Goal: Task Accomplishment & Management: Manage account settings

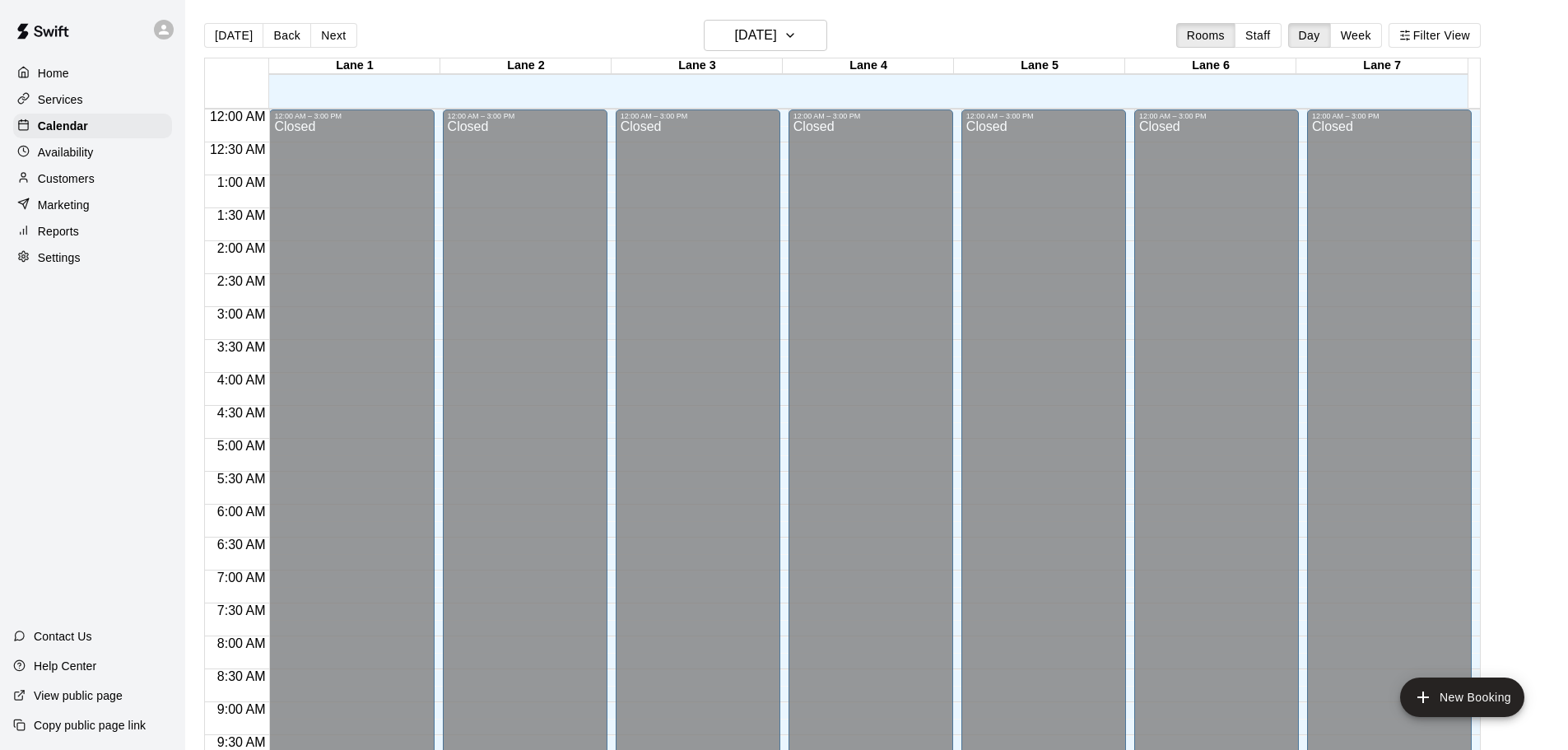
scroll to position [677, 0]
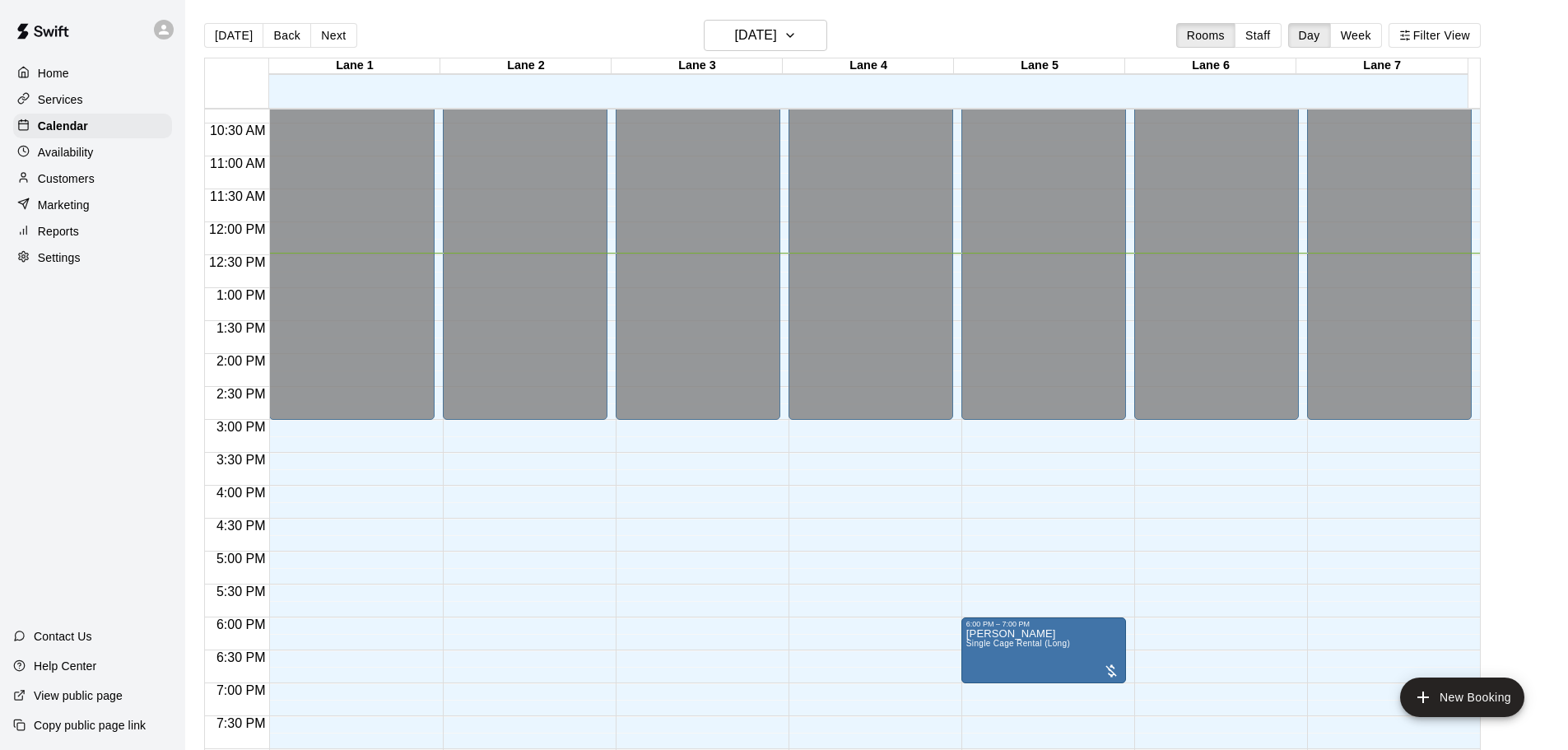
click at [48, 158] on p "Availability" at bounding box center [66, 153] width 56 height 17
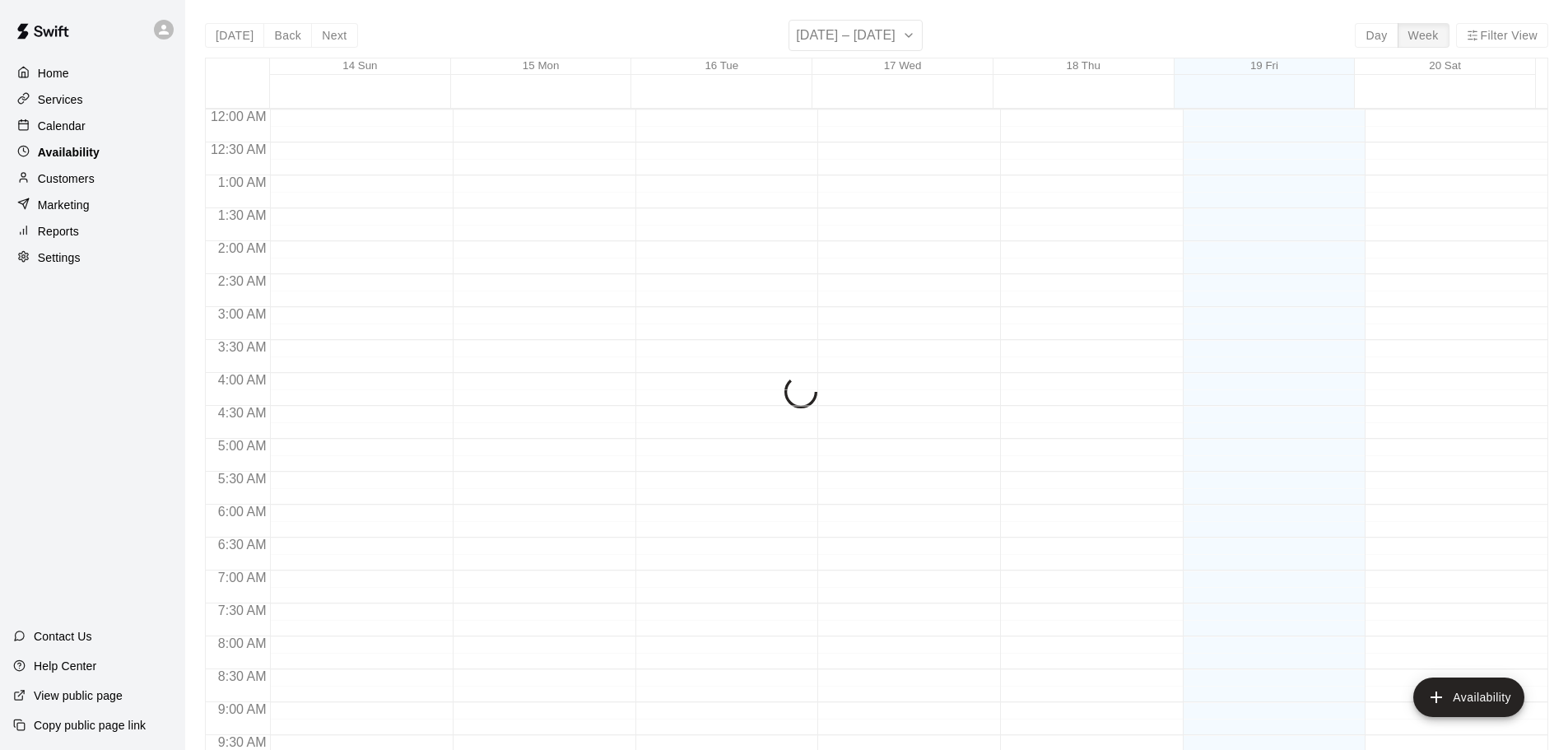
scroll to position [821, 0]
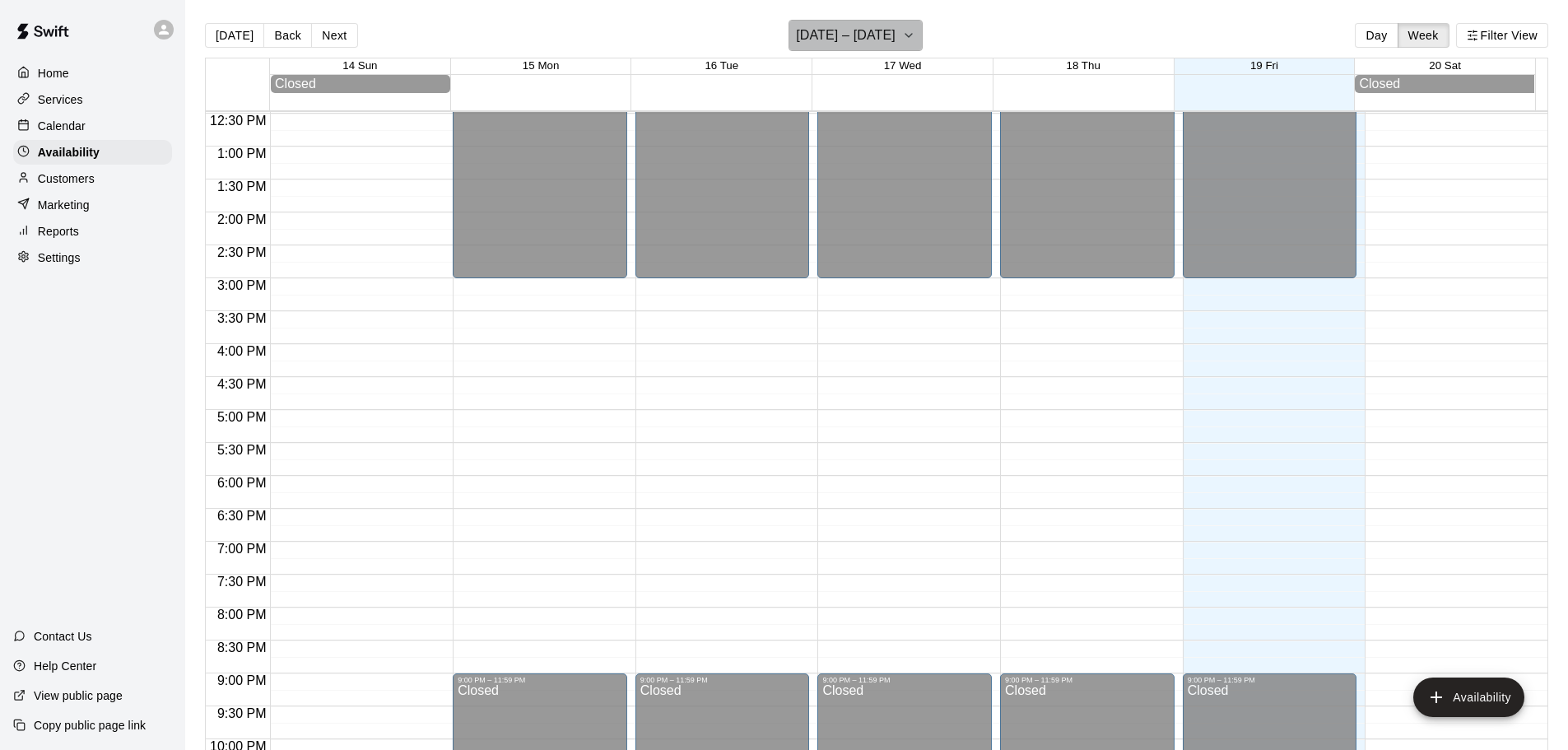
click at [912, 37] on icon "button" at bounding box center [908, 36] width 7 height 3
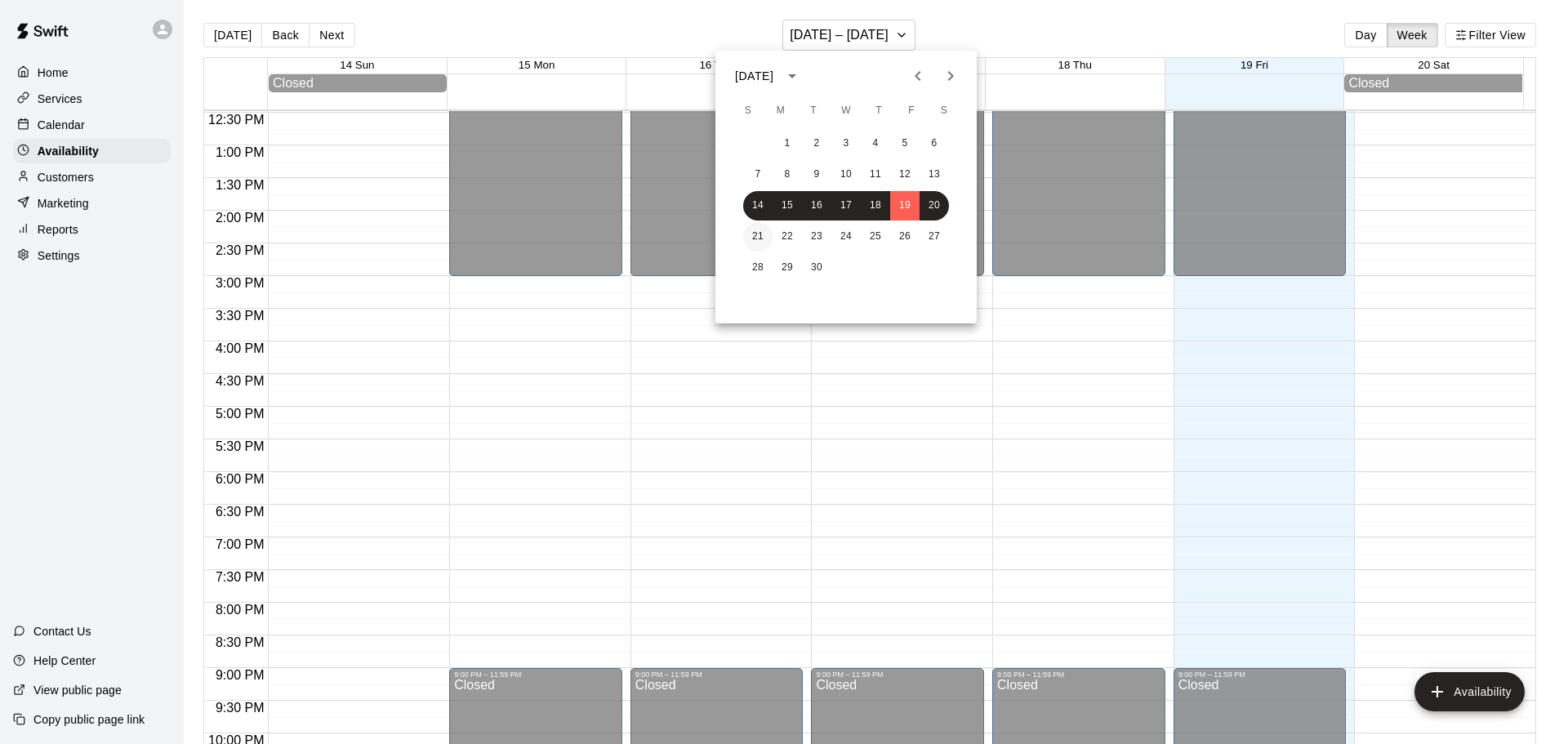
click at [749, 235] on button "21" at bounding box center [758, 237] width 30 height 30
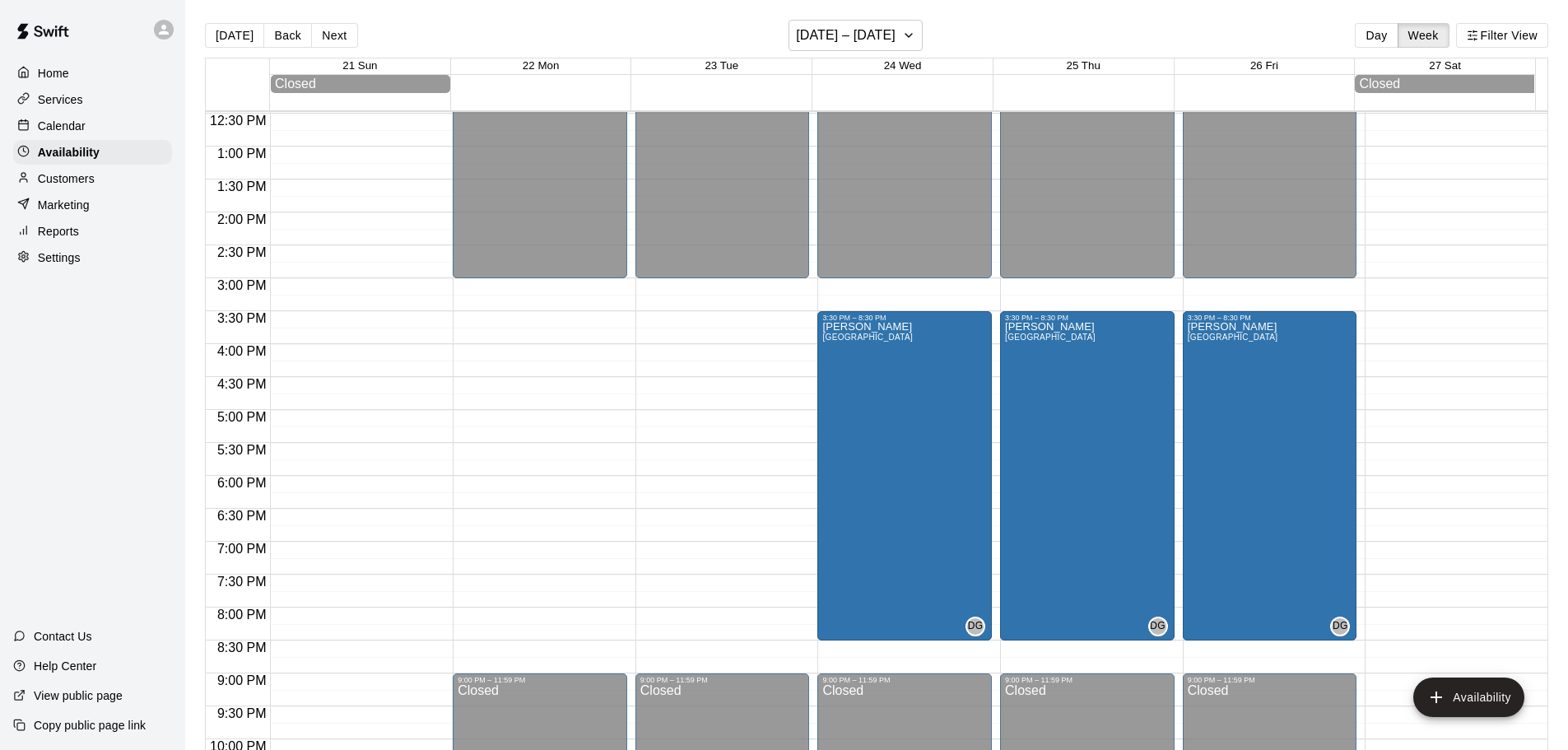
click at [76, 125] on p "Calendar" at bounding box center [62, 126] width 48 height 17
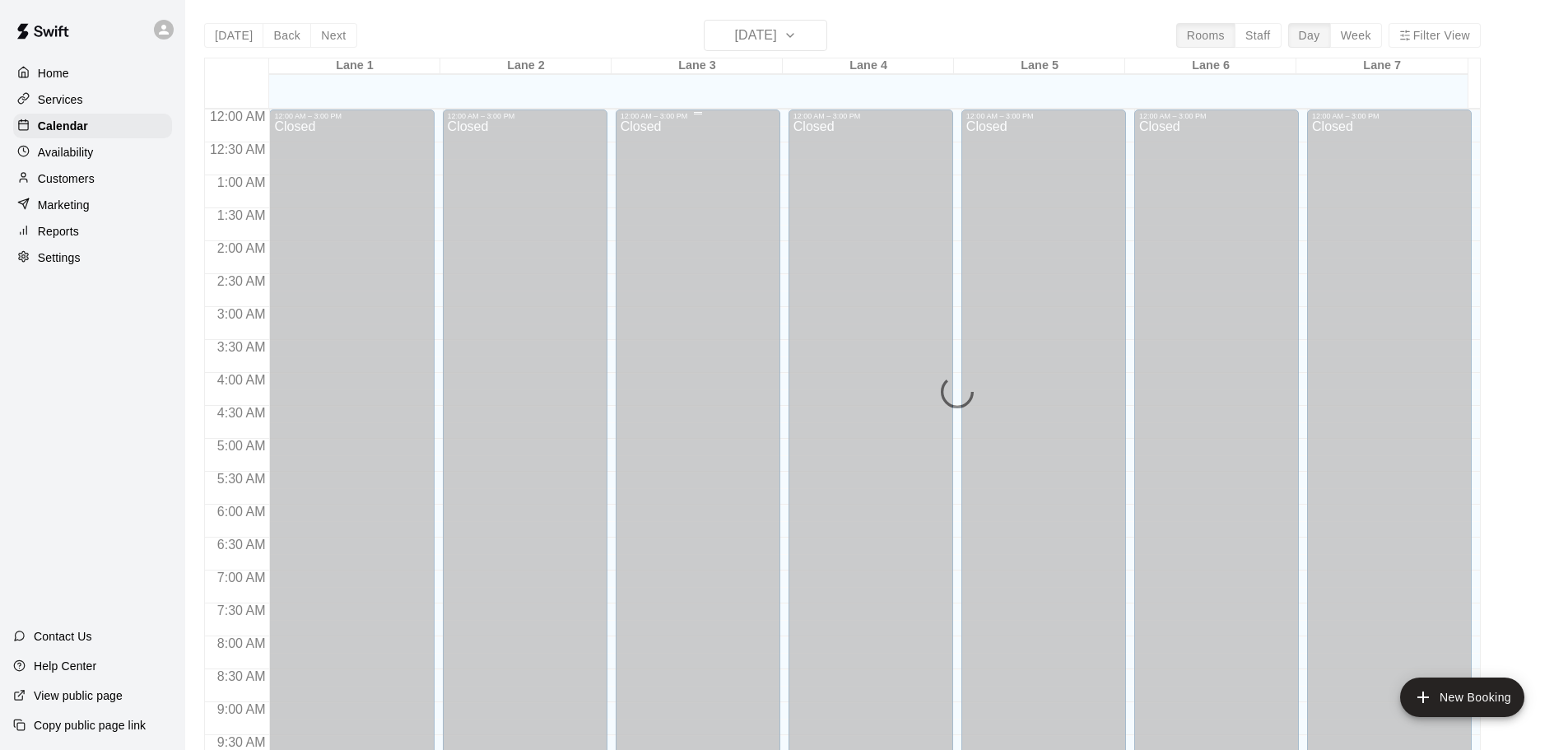
scroll to position [821, 0]
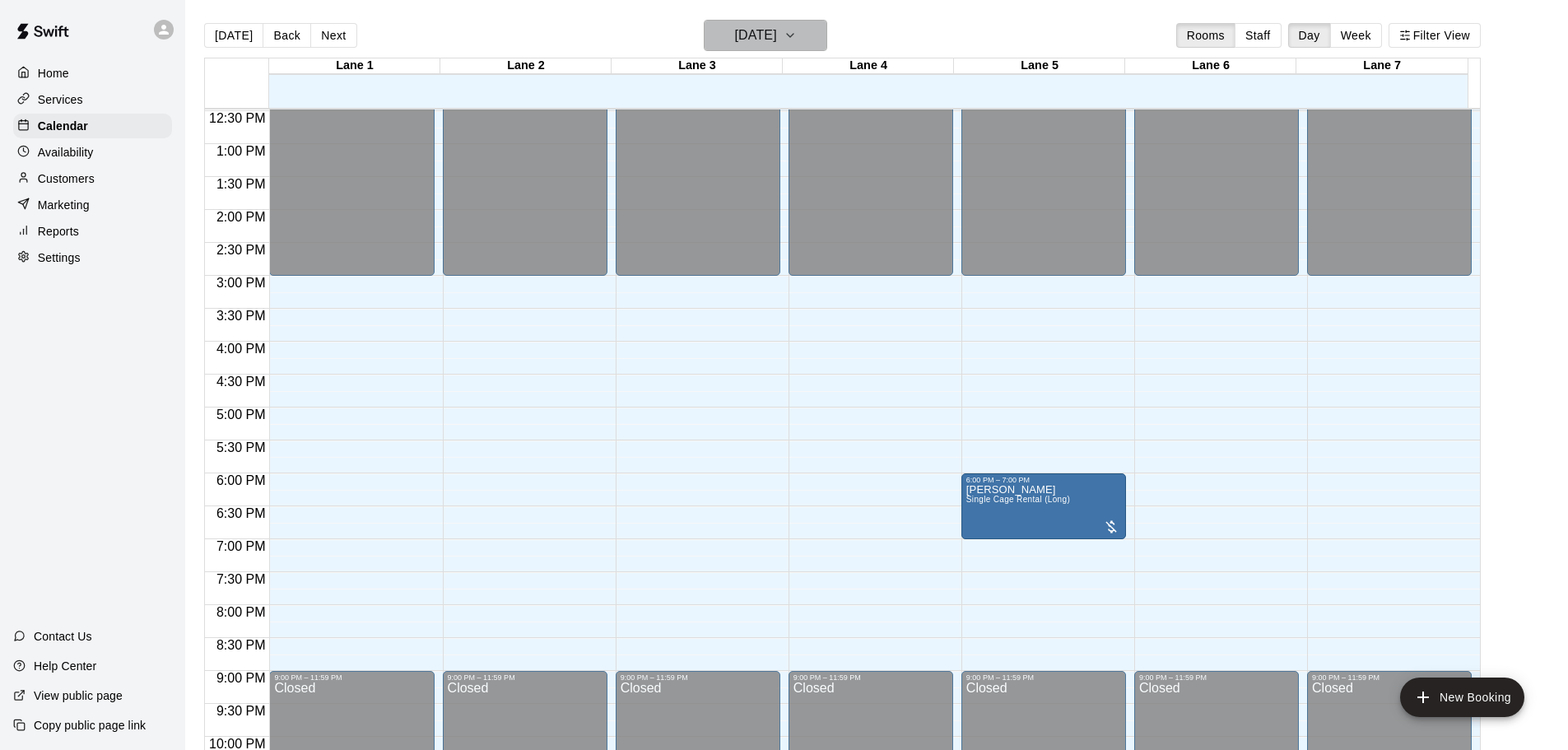
click at [796, 36] on icon "button" at bounding box center [790, 36] width 13 height 20
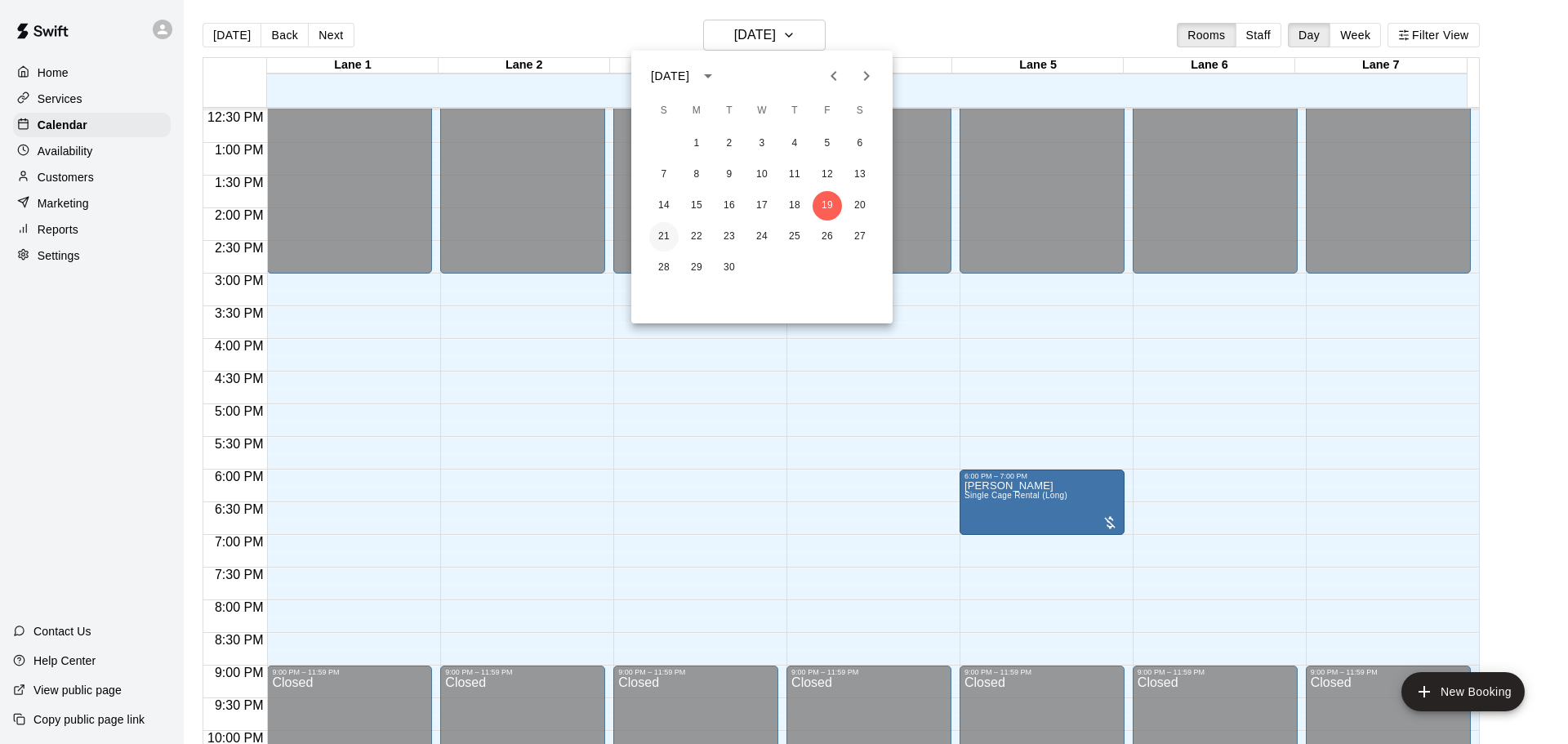
click at [663, 235] on button "21" at bounding box center [664, 237] width 30 height 30
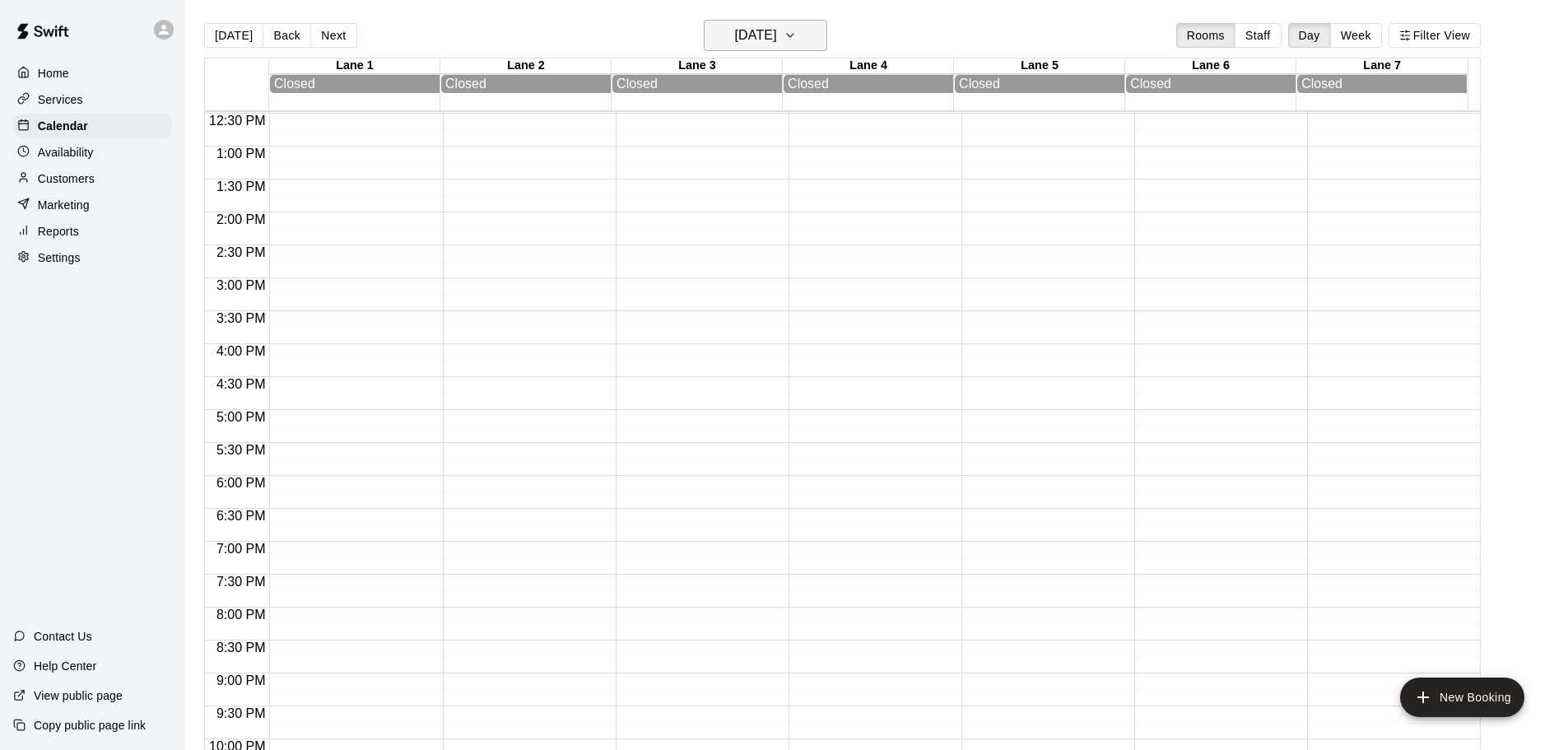
click at [825, 41] on button "[DATE]" at bounding box center [765, 36] width 124 height 32
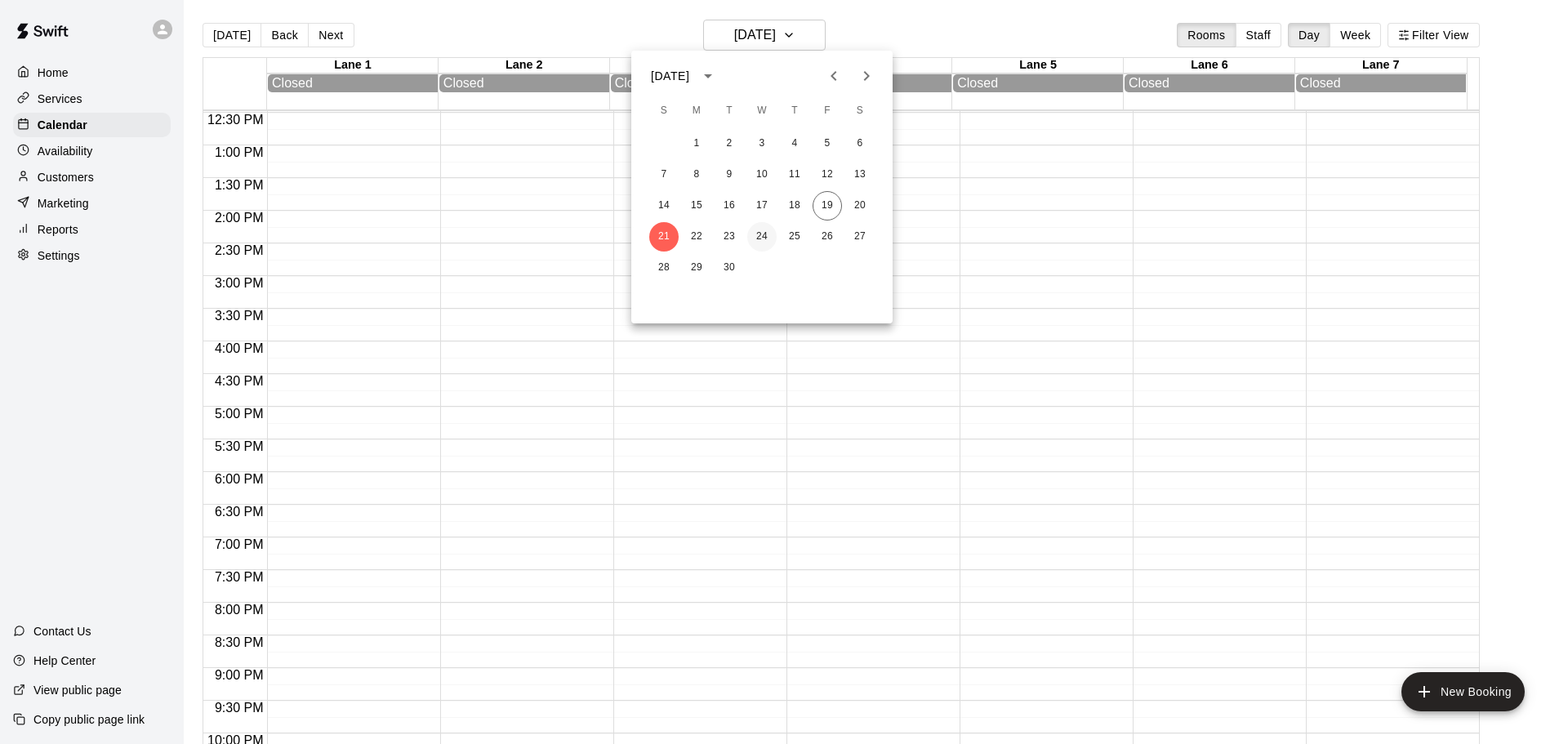
click at [760, 236] on button "24" at bounding box center [762, 237] width 30 height 30
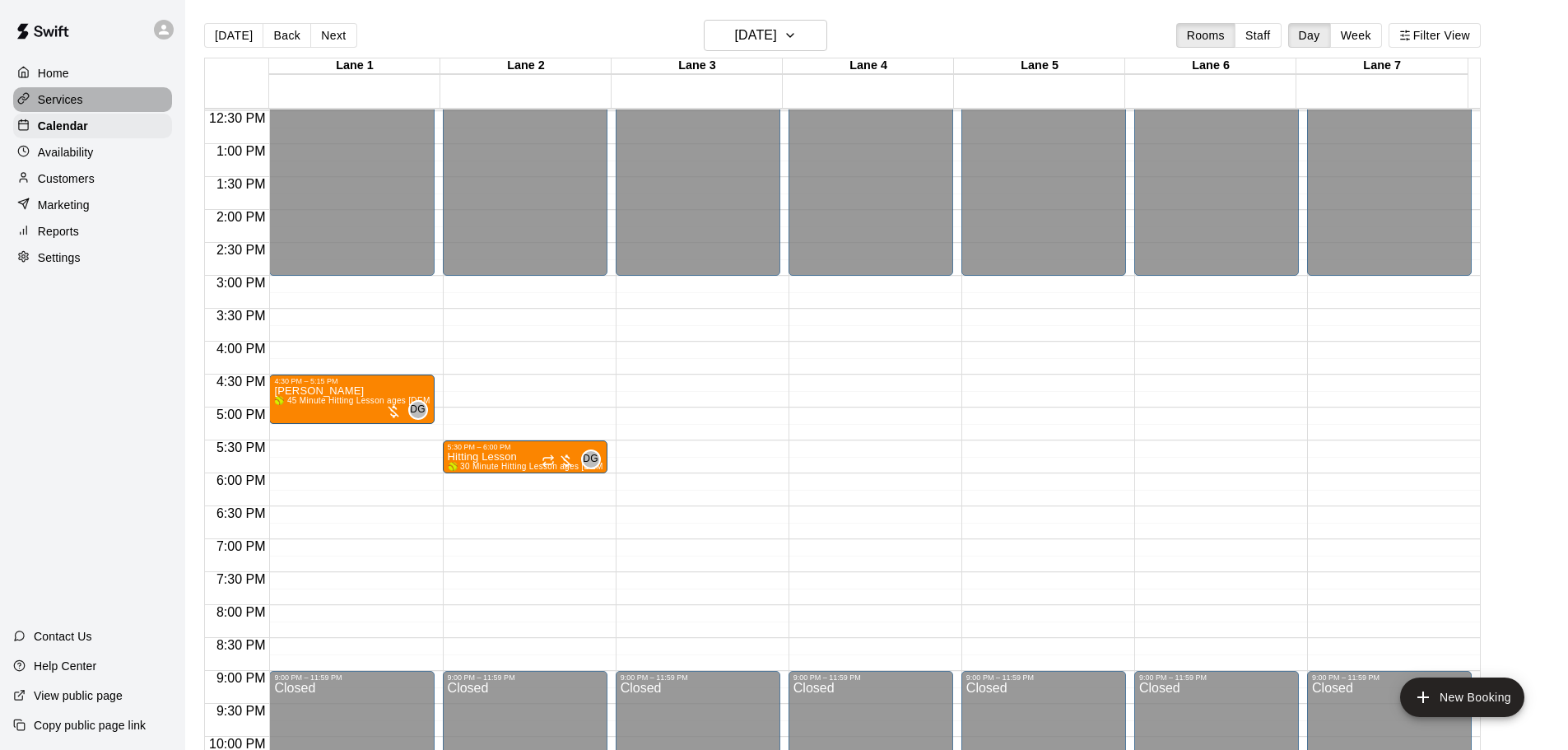
click at [39, 95] on p "Services" at bounding box center [61, 100] width 46 height 17
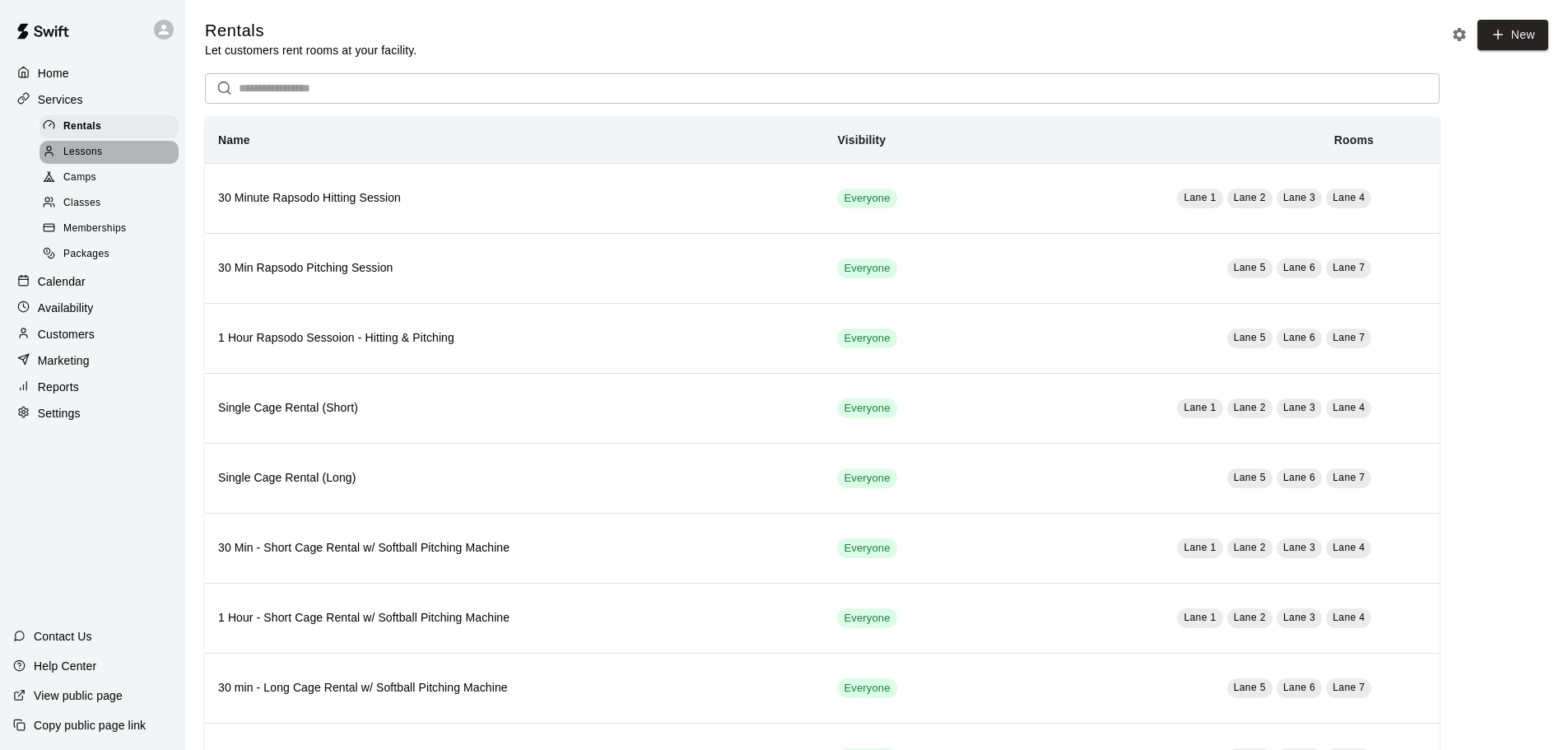
click at [84, 158] on span "Lessons" at bounding box center [83, 153] width 40 height 17
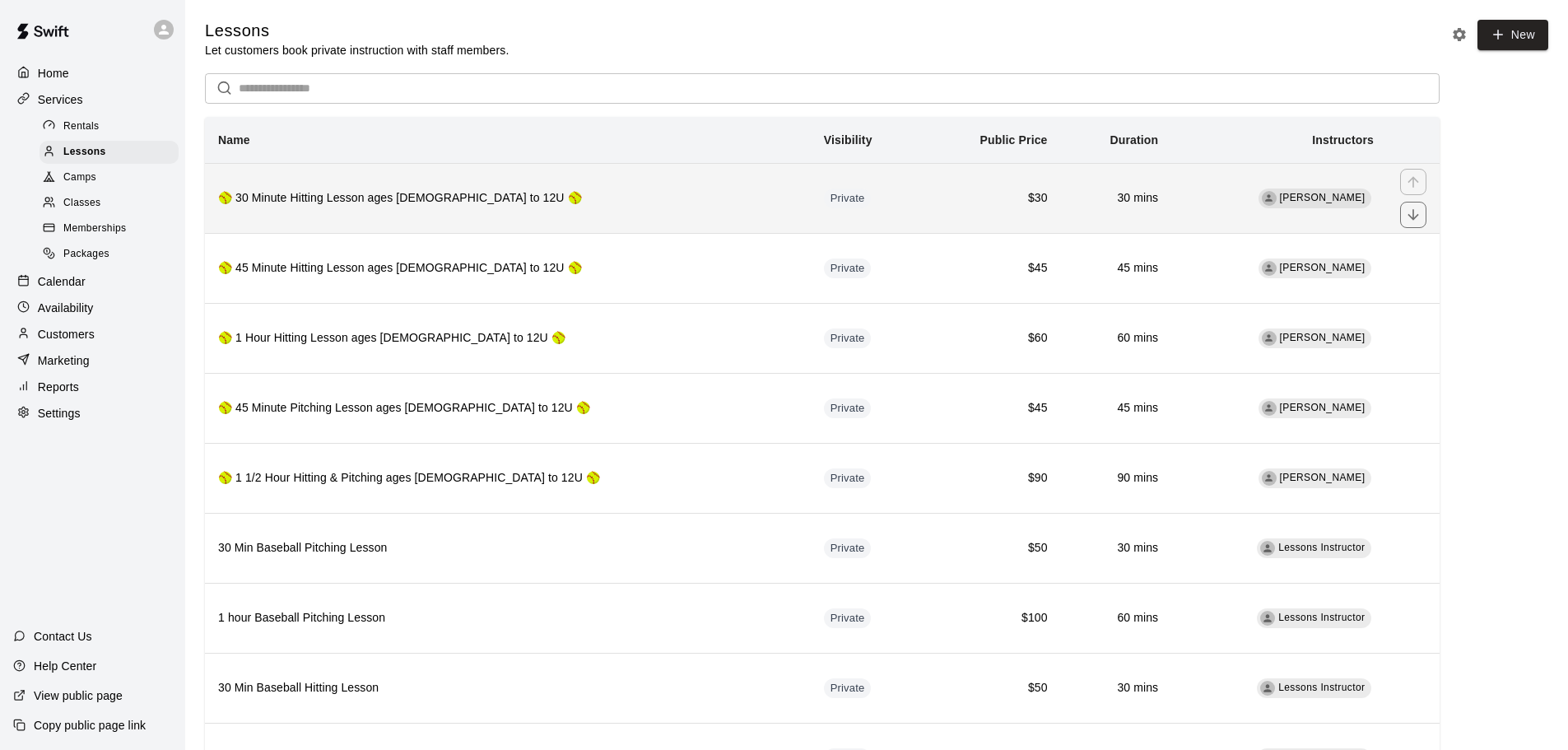
click at [597, 189] on th "🥎 30 Minute Hitting Lesson ages [DEMOGRAPHIC_DATA] to 12U 🥎" at bounding box center [508, 197] width 606 height 70
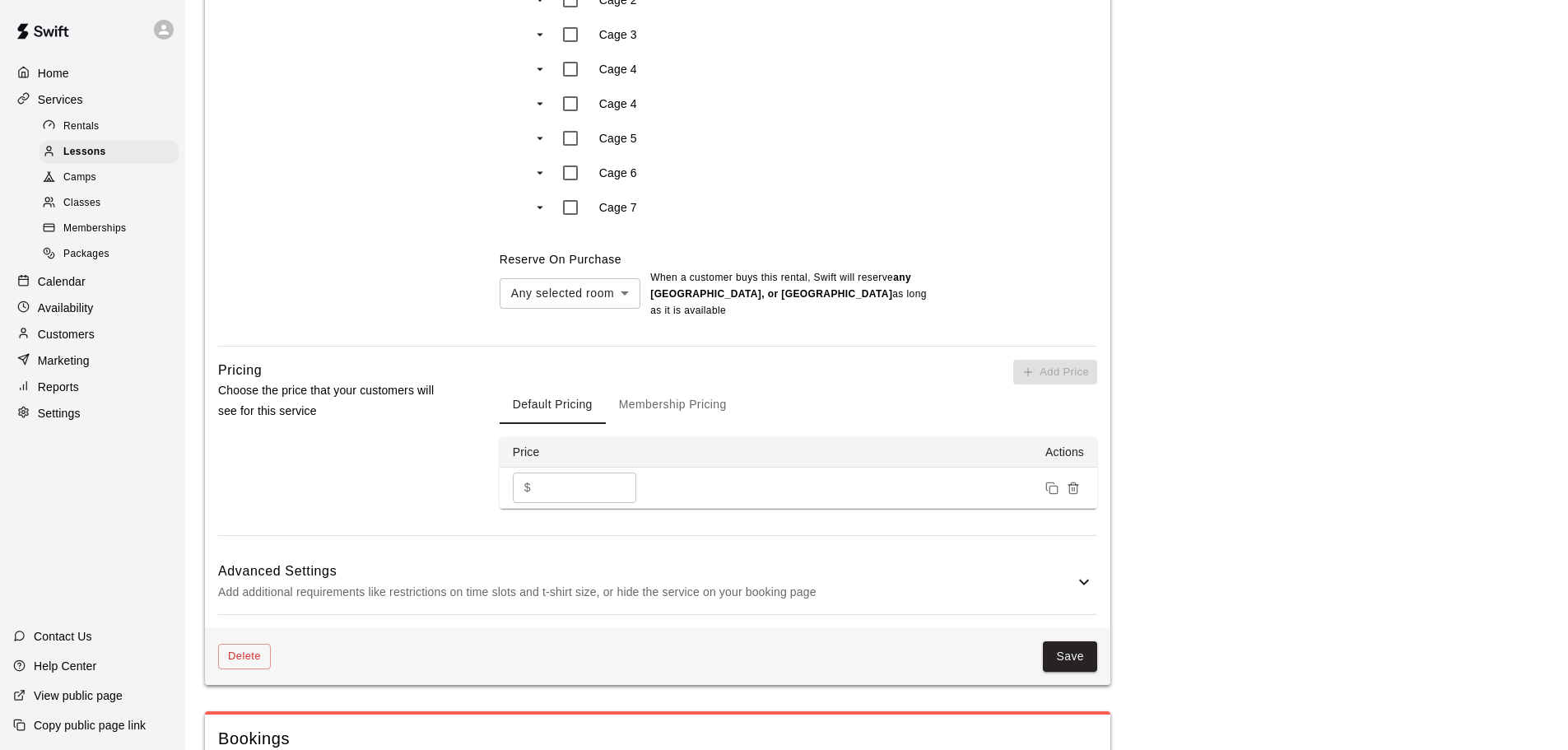
scroll to position [1482, 0]
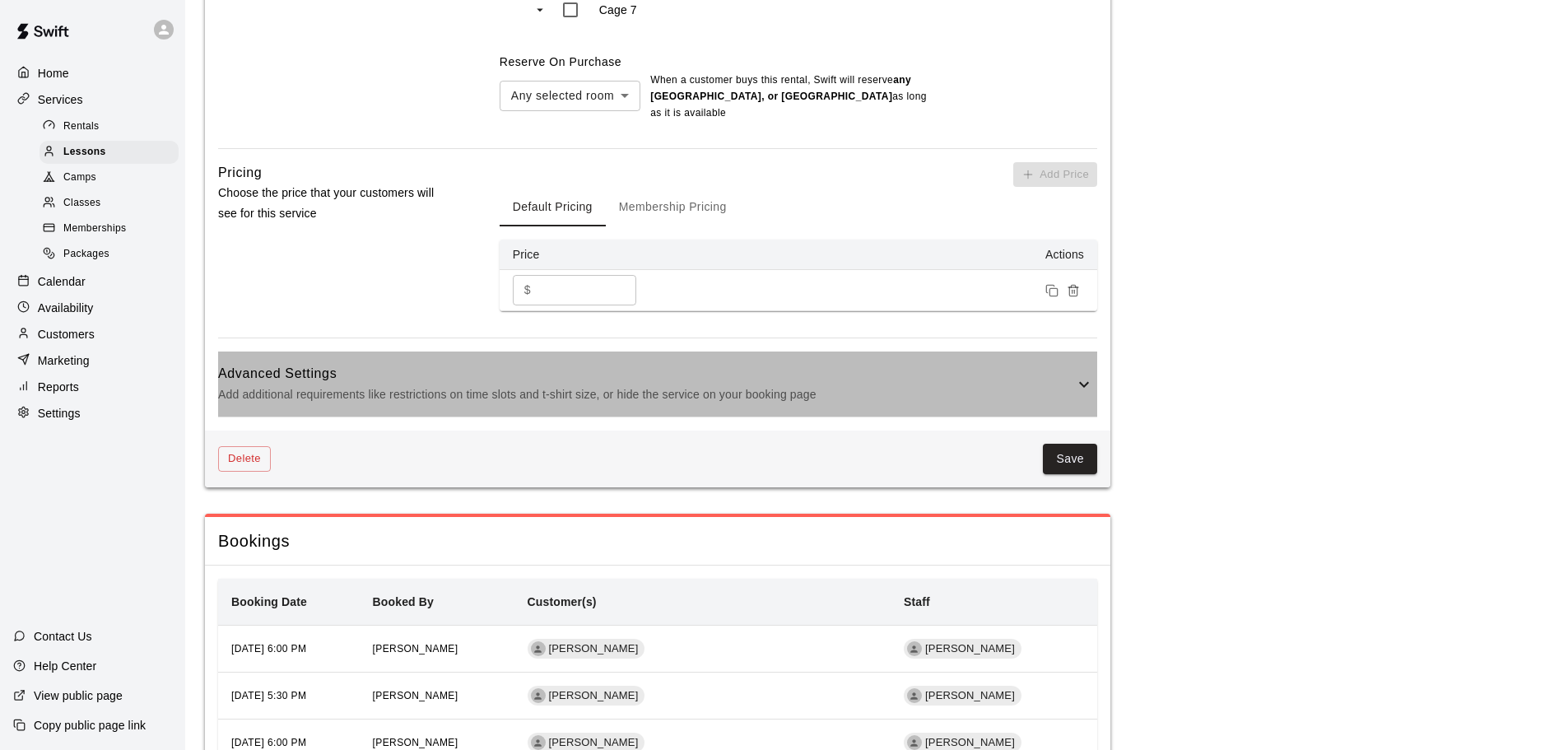
click at [303, 382] on h6 "Advanced Settings" at bounding box center [646, 374] width 856 height 22
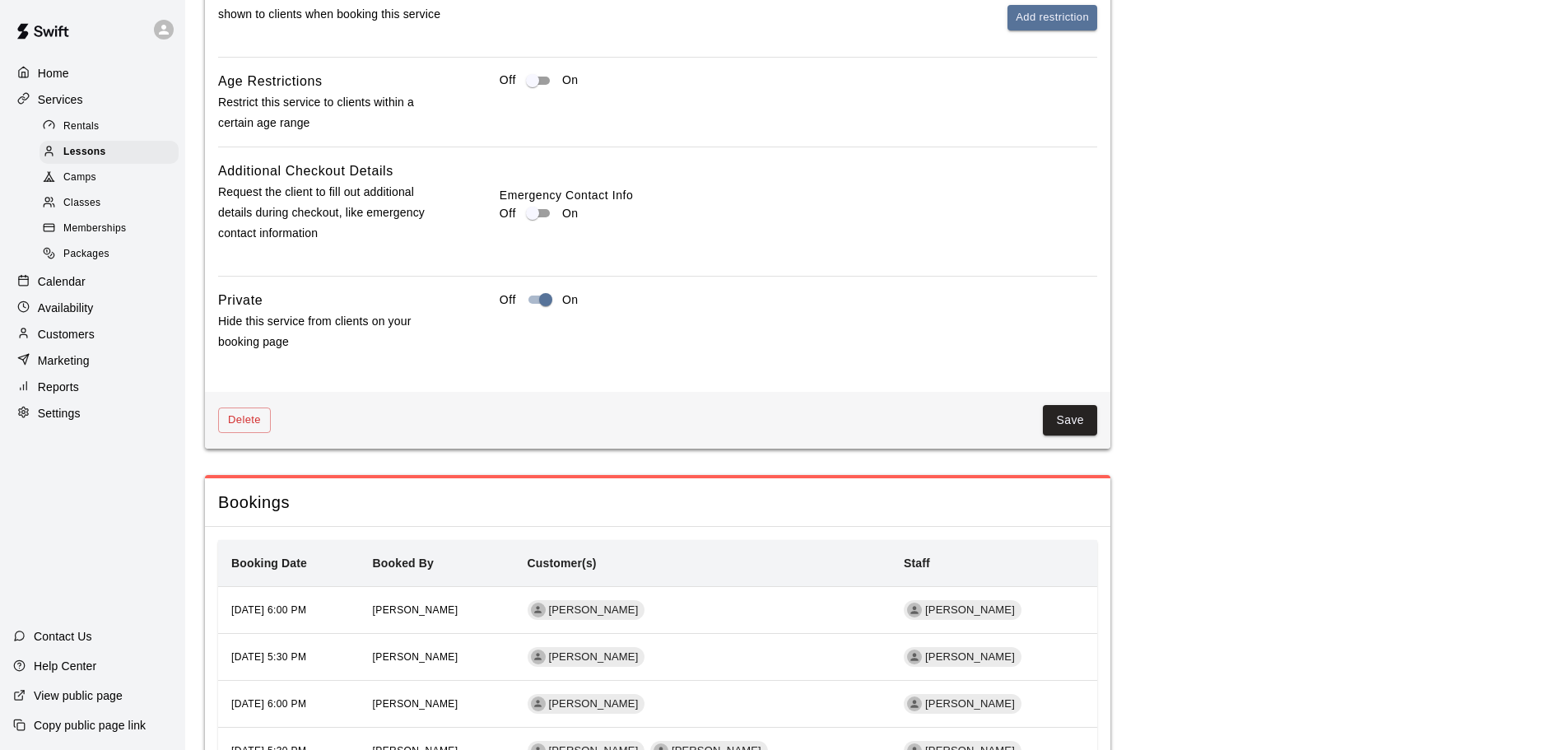
scroll to position [2223, 0]
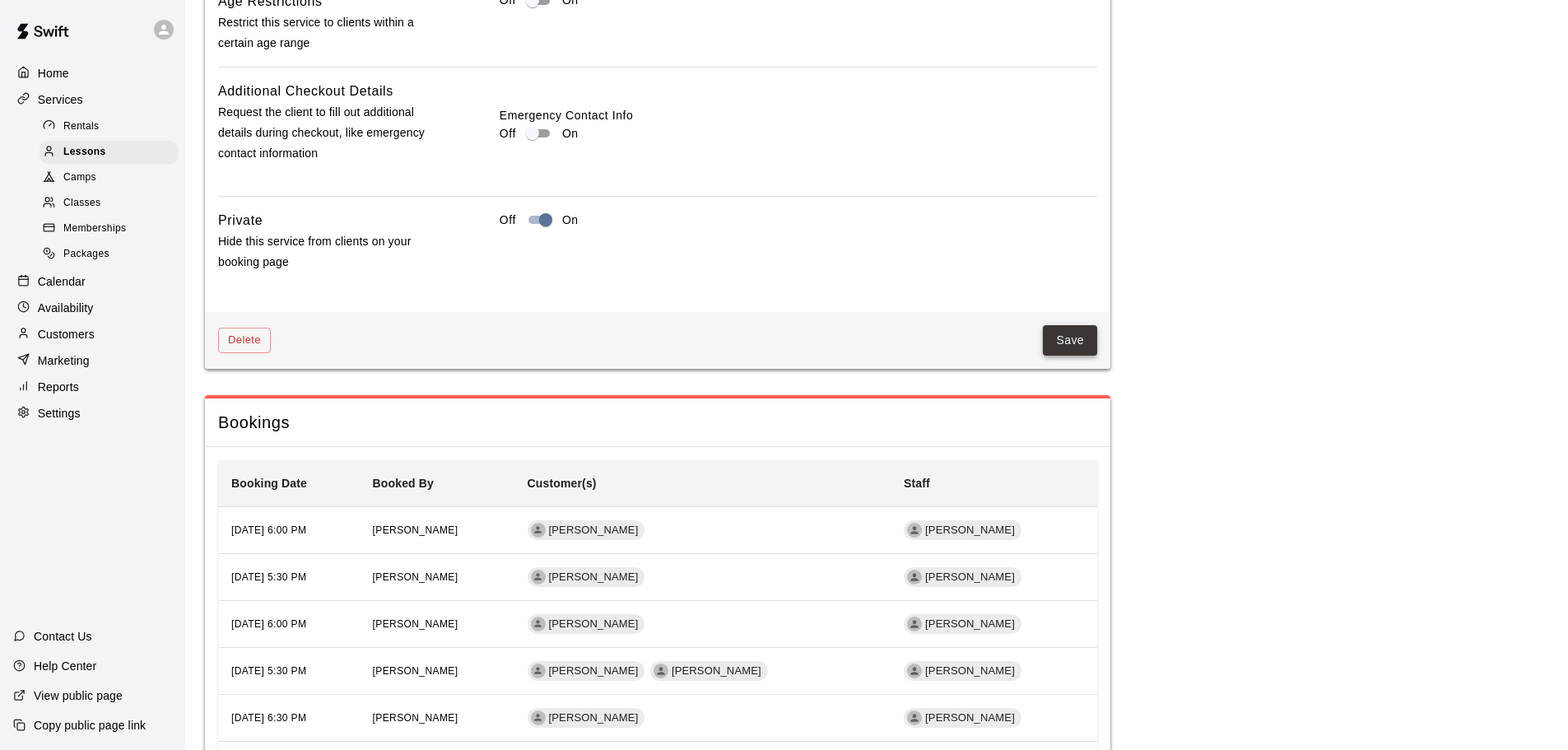
click at [1079, 345] on button "Save" at bounding box center [1069, 340] width 54 height 31
